Goal: Information Seeking & Learning: Learn about a topic

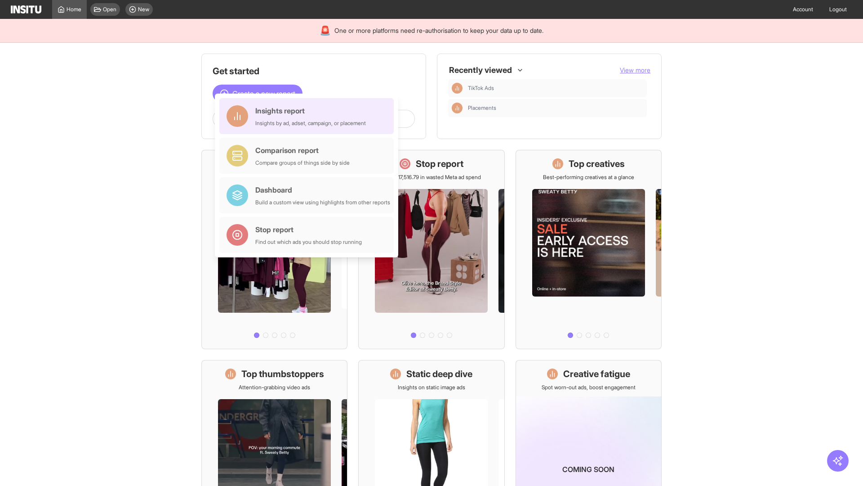
click at [309, 116] on div "Insights report Insights by ad, adset, campaign, or placement" at bounding box center [310, 116] width 111 height 22
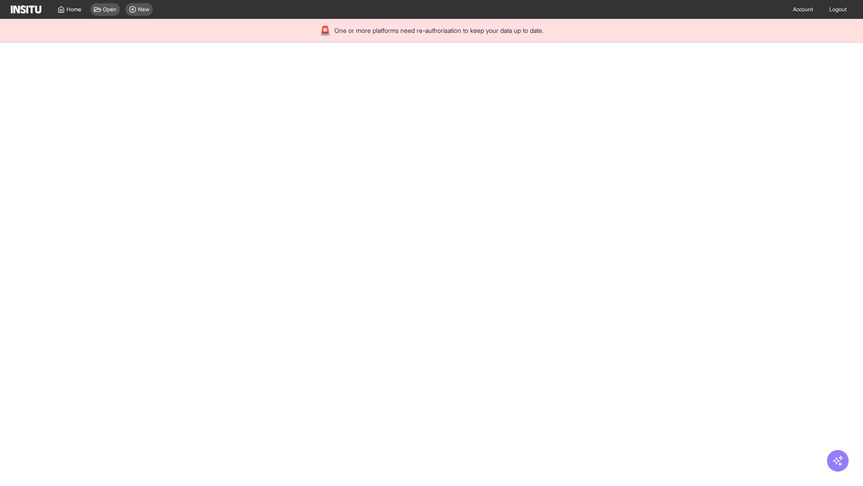
select select "**"
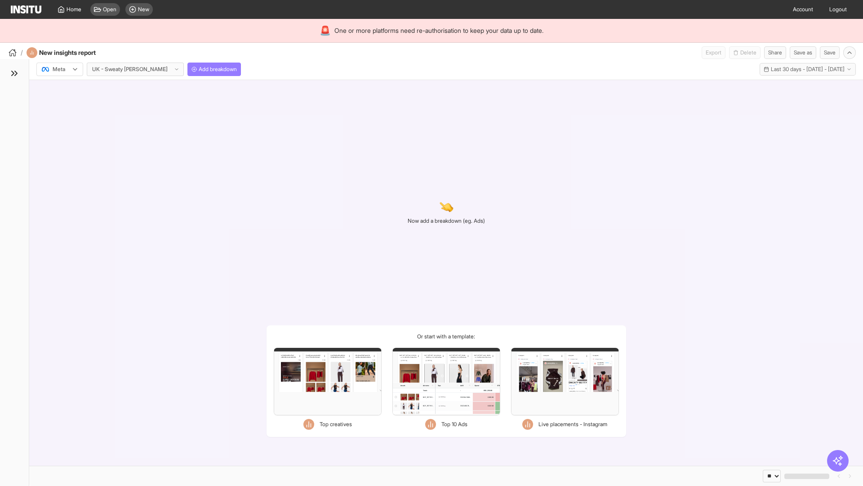
click at [60, 69] on div at bounding box center [53, 69] width 25 height 9
click at [59, 89] on span "Meta" at bounding box center [59, 89] width 12 height 8
